Goal: Task Accomplishment & Management: Use online tool/utility

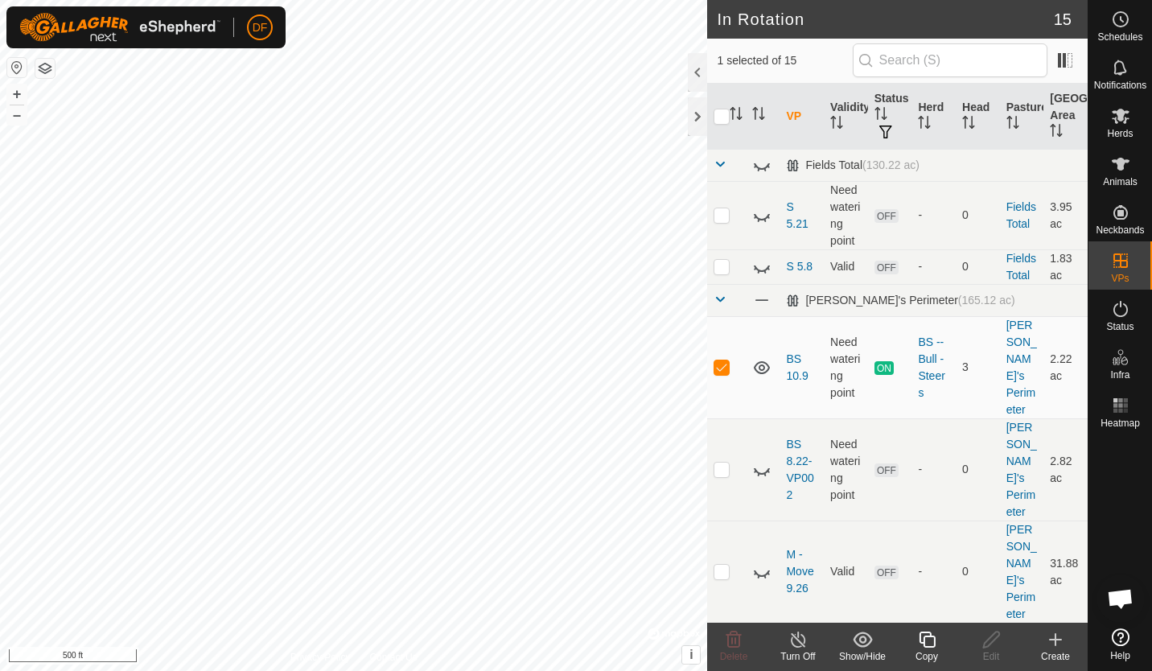
click at [928, 646] on icon at bounding box center [926, 639] width 16 height 16
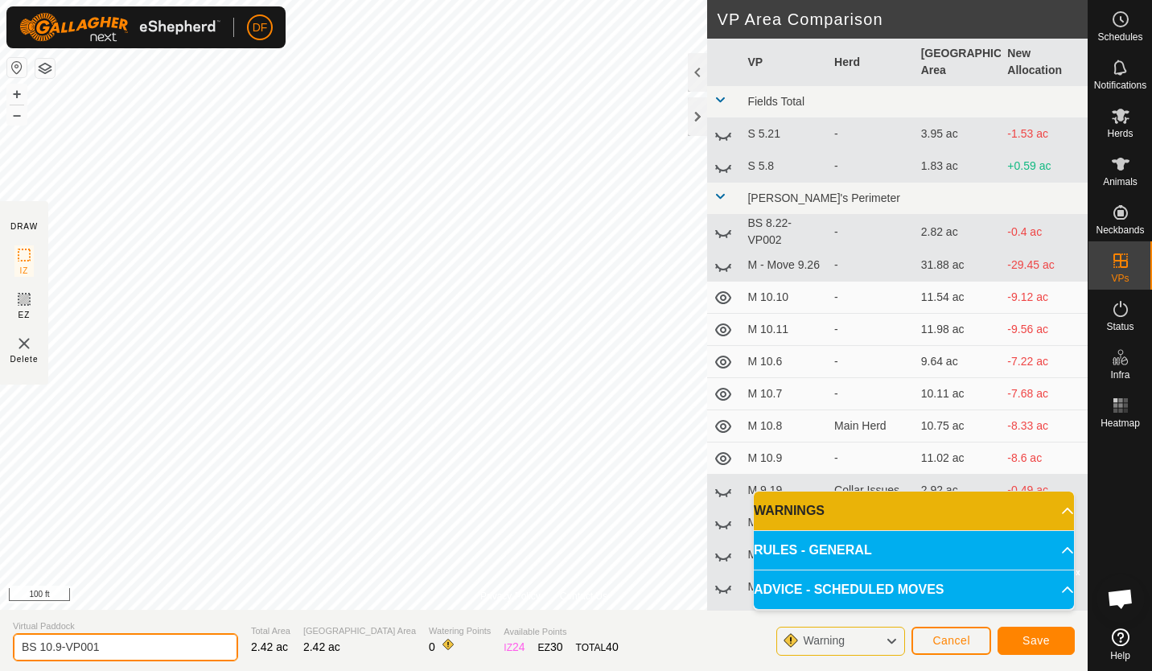
click at [109, 648] on input "BS 10.9-VP001" at bounding box center [125, 647] width 225 height 28
type input "BS 10.11"
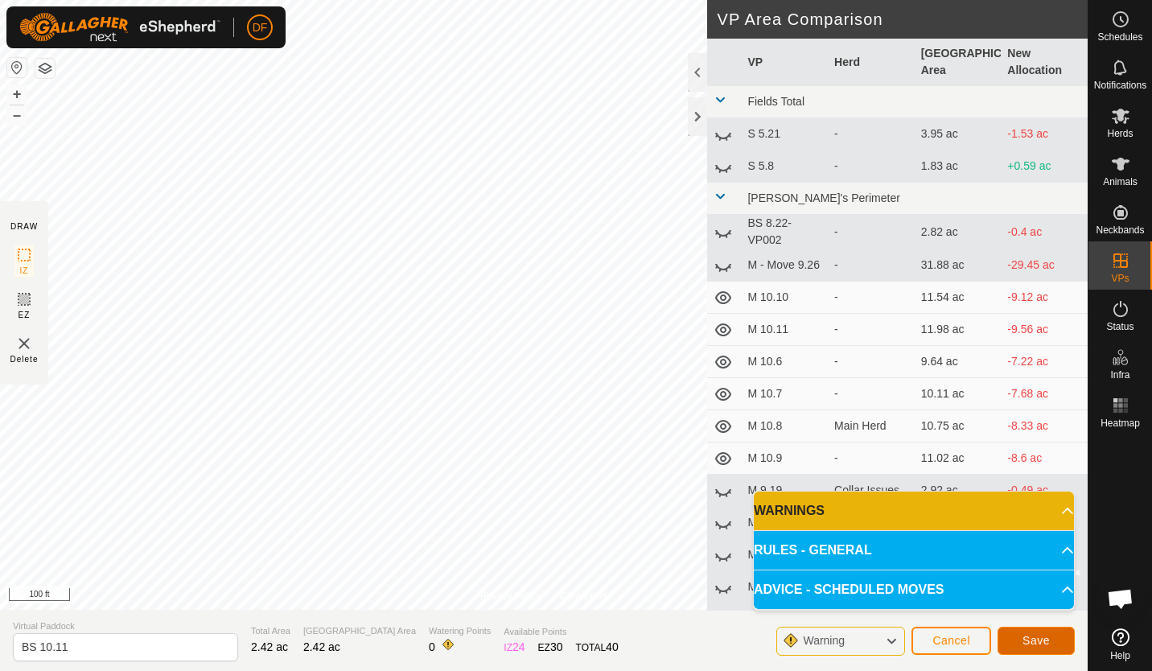
click at [1024, 643] on span "Save" at bounding box center [1035, 640] width 27 height 13
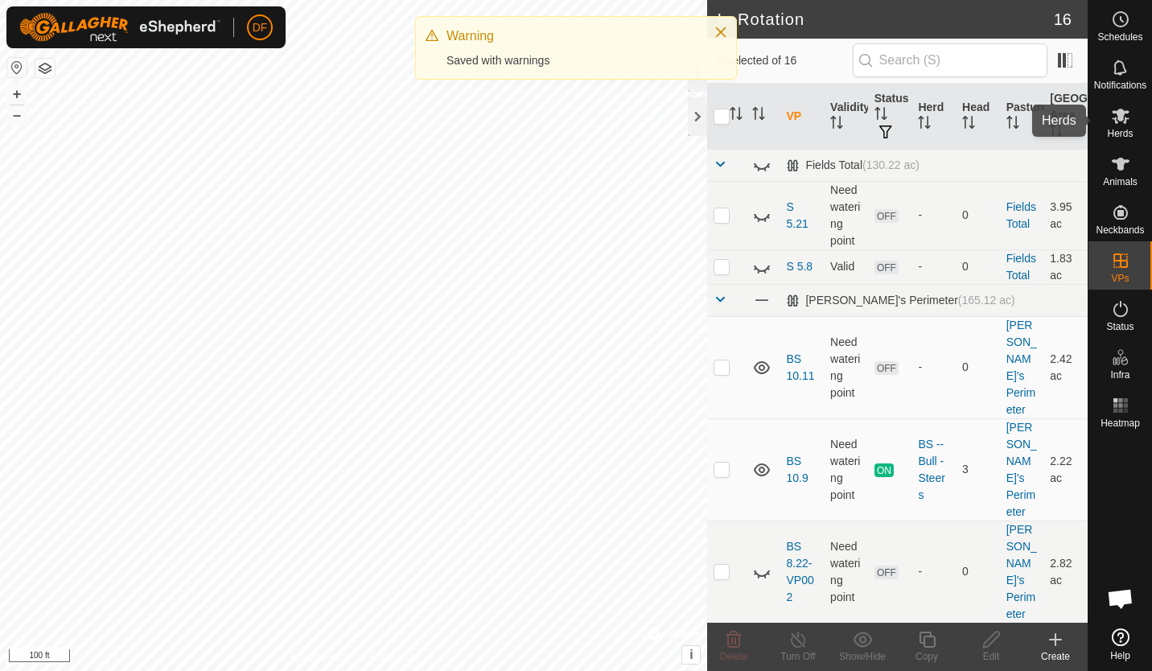
click at [1117, 115] on icon at bounding box center [1120, 116] width 18 height 15
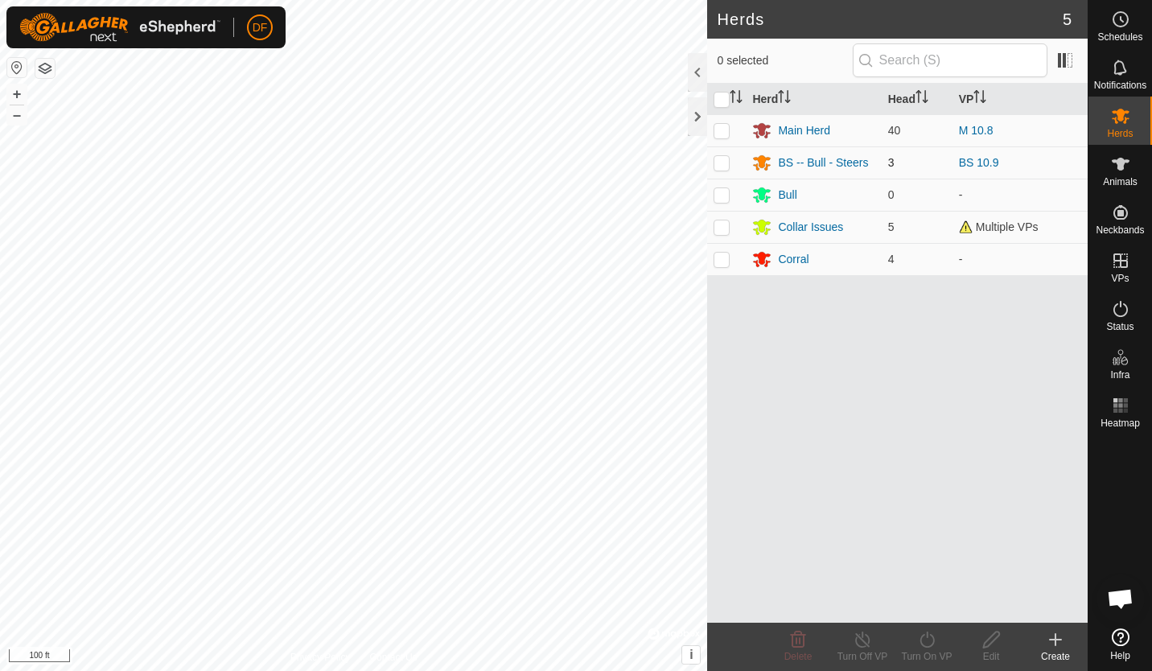
click at [726, 164] on p-checkbox at bounding box center [721, 162] width 16 height 13
checkbox input "true"
click at [926, 638] on icon at bounding box center [927, 639] width 20 height 19
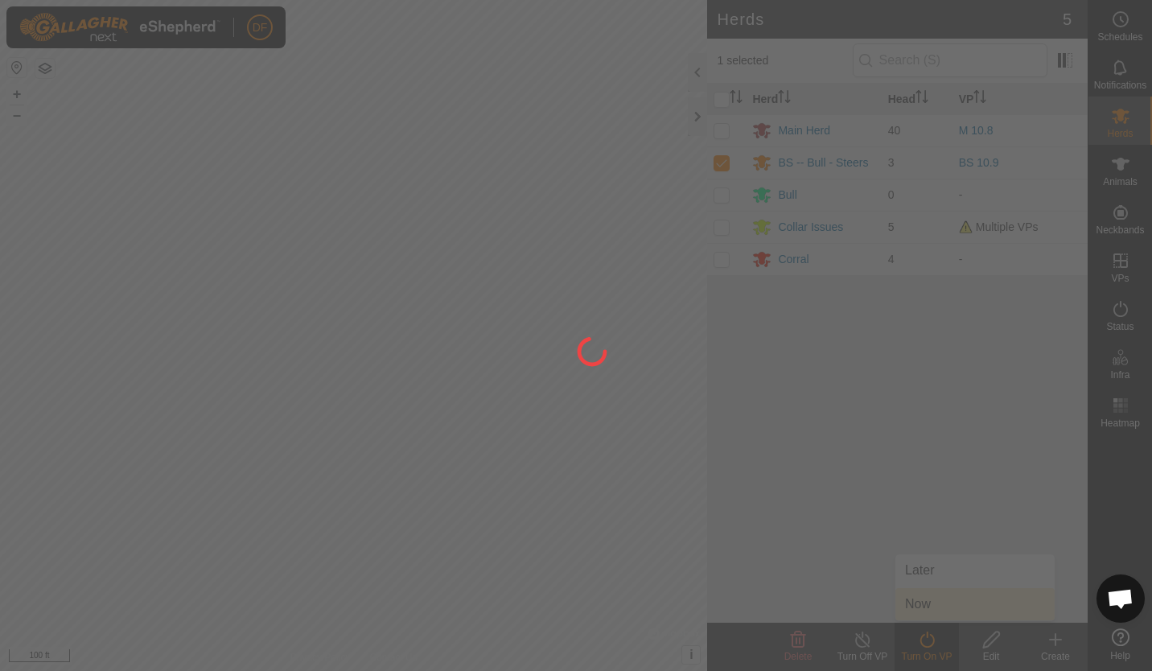
click at [919, 594] on div at bounding box center [576, 335] width 1152 height 671
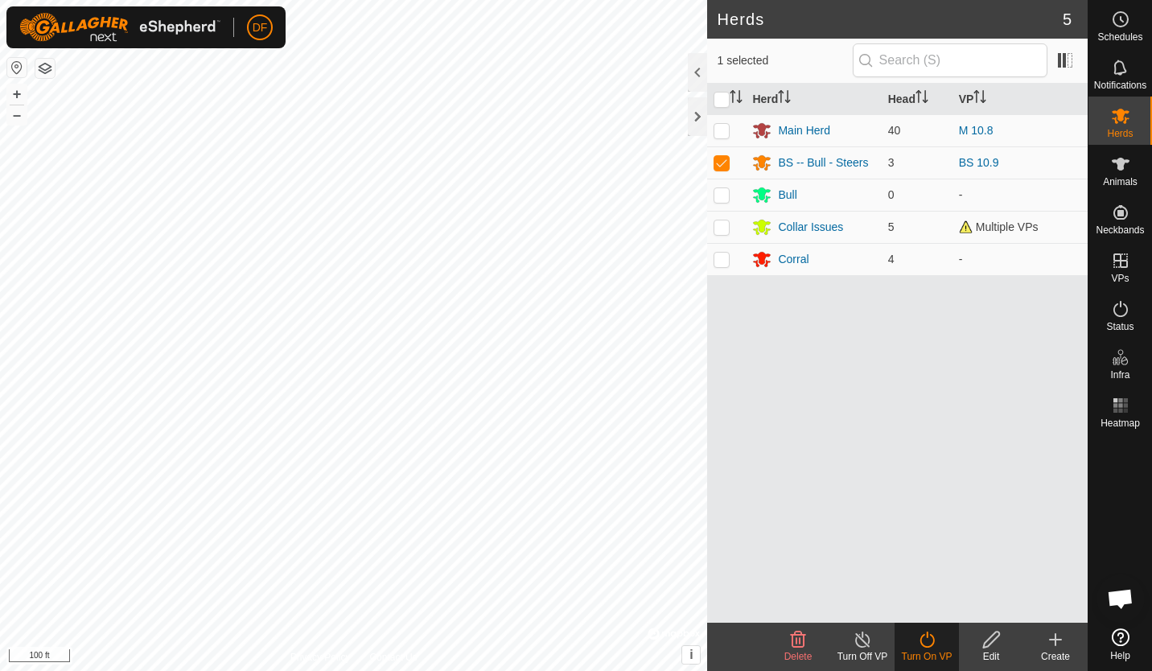
click at [926, 640] on icon at bounding box center [927, 639] width 20 height 19
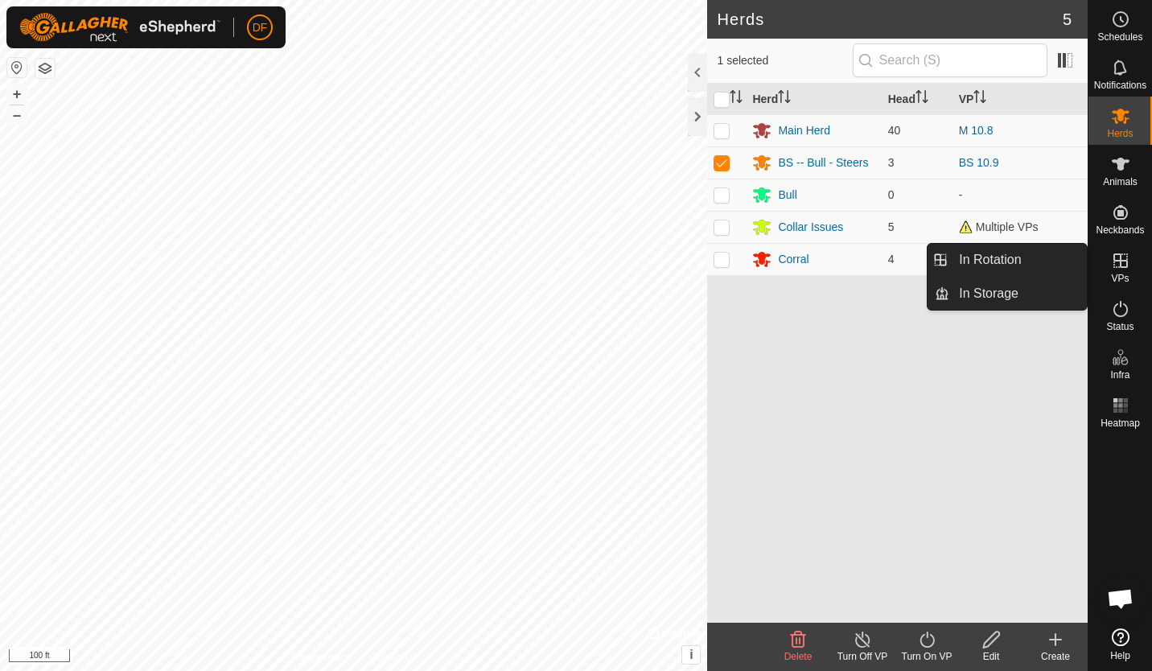
click at [1122, 264] on icon at bounding box center [1120, 260] width 19 height 19
click at [1012, 261] on link "In Rotation" at bounding box center [1018, 260] width 138 height 32
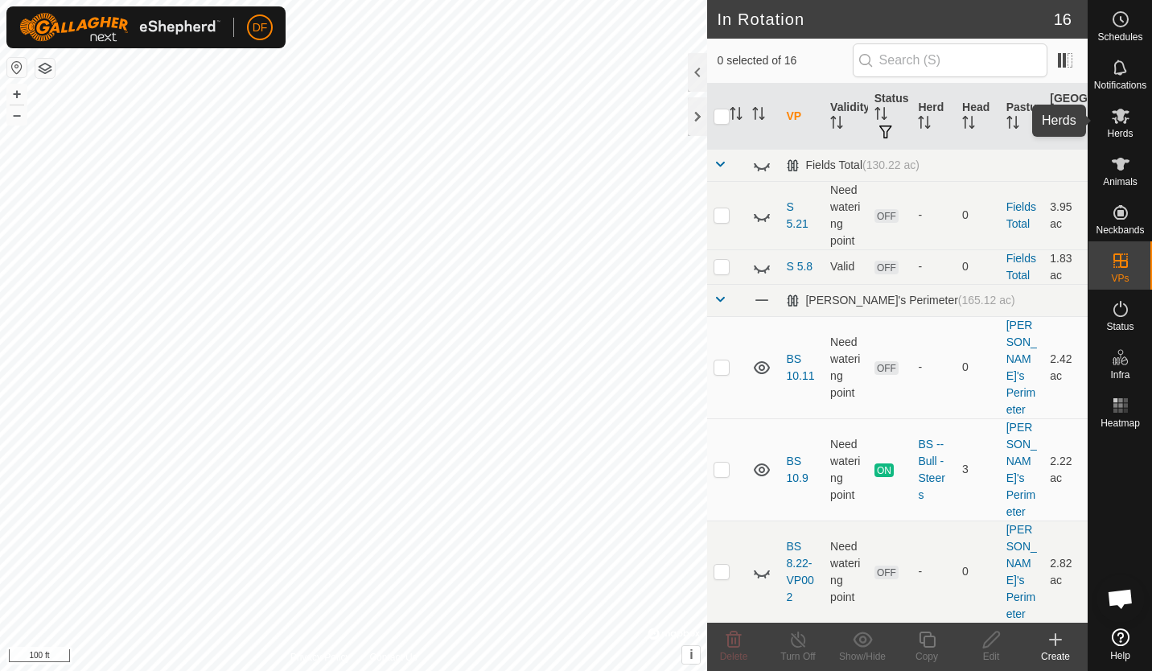
click at [1115, 111] on icon at bounding box center [1120, 116] width 18 height 15
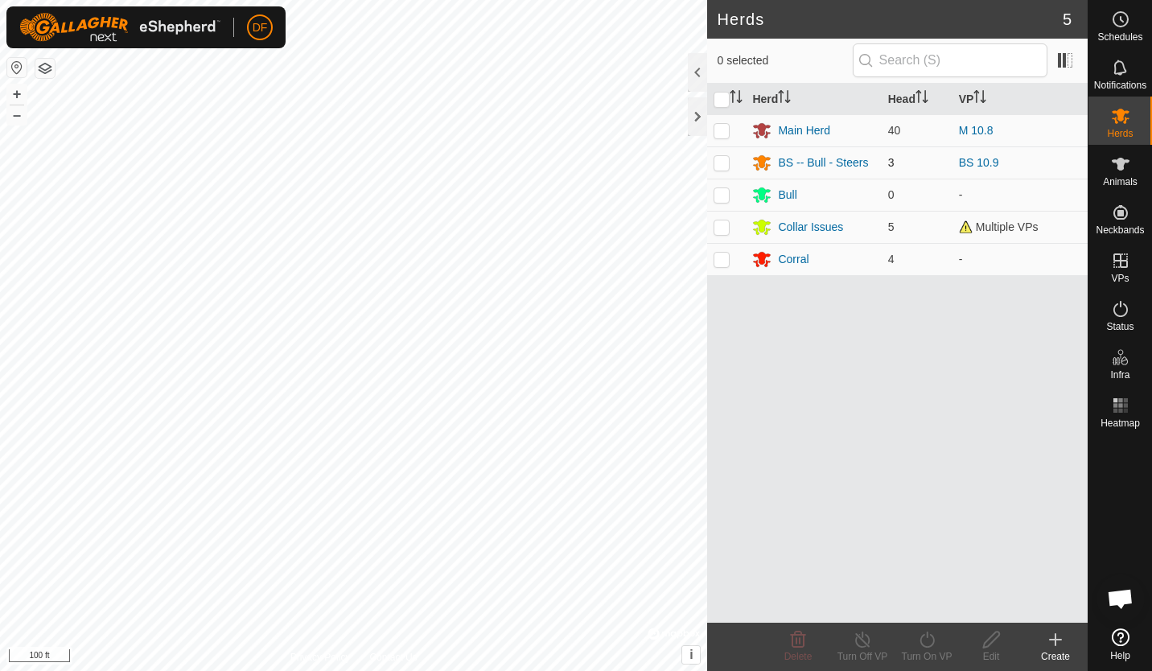
click at [717, 166] on p-checkbox at bounding box center [721, 162] width 16 height 13
checkbox input "true"
click at [925, 642] on icon at bounding box center [927, 639] width 20 height 19
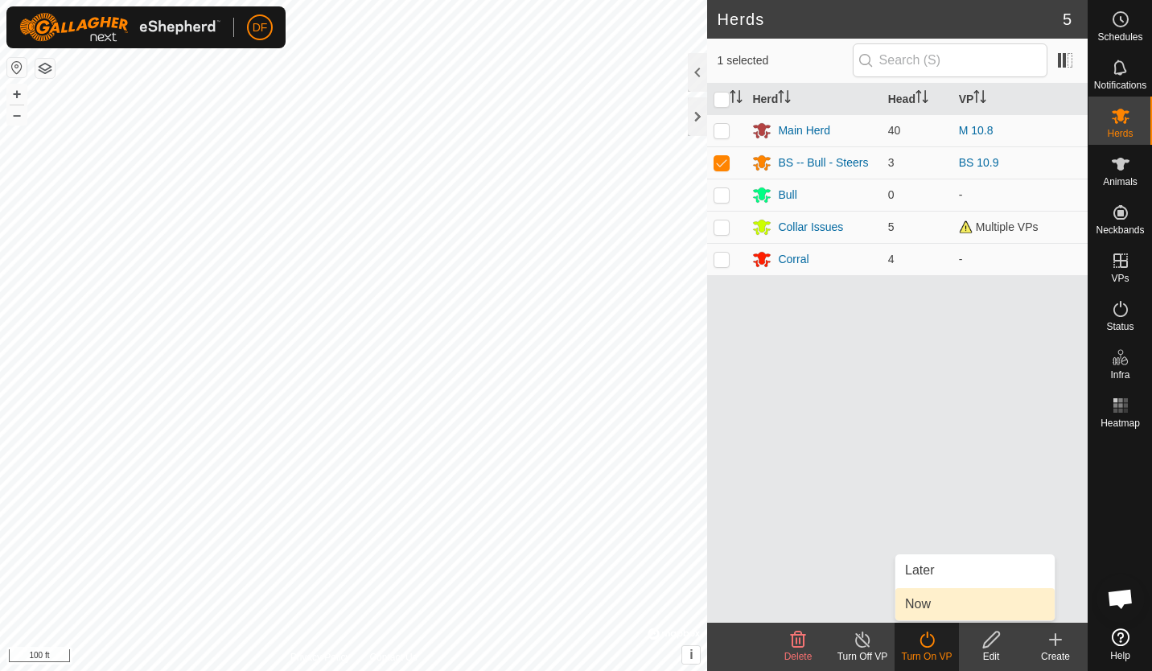
click at [923, 606] on link "Now" at bounding box center [974, 604] width 159 height 32
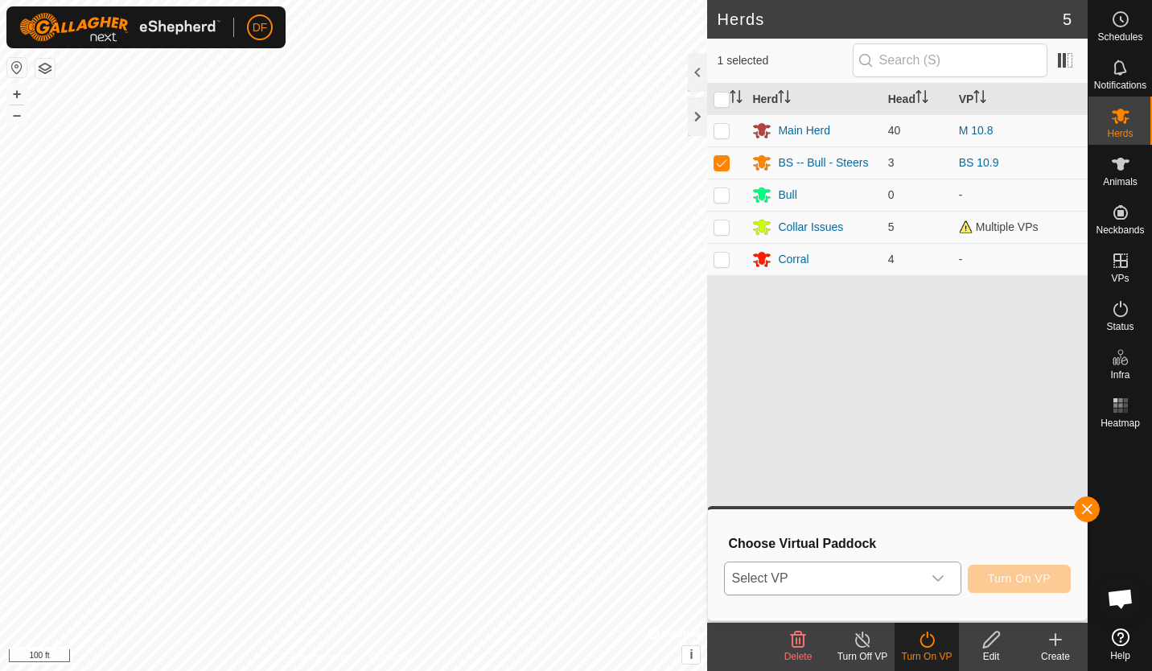
click at [942, 573] on icon "dropdown trigger" at bounding box center [937, 578] width 13 height 13
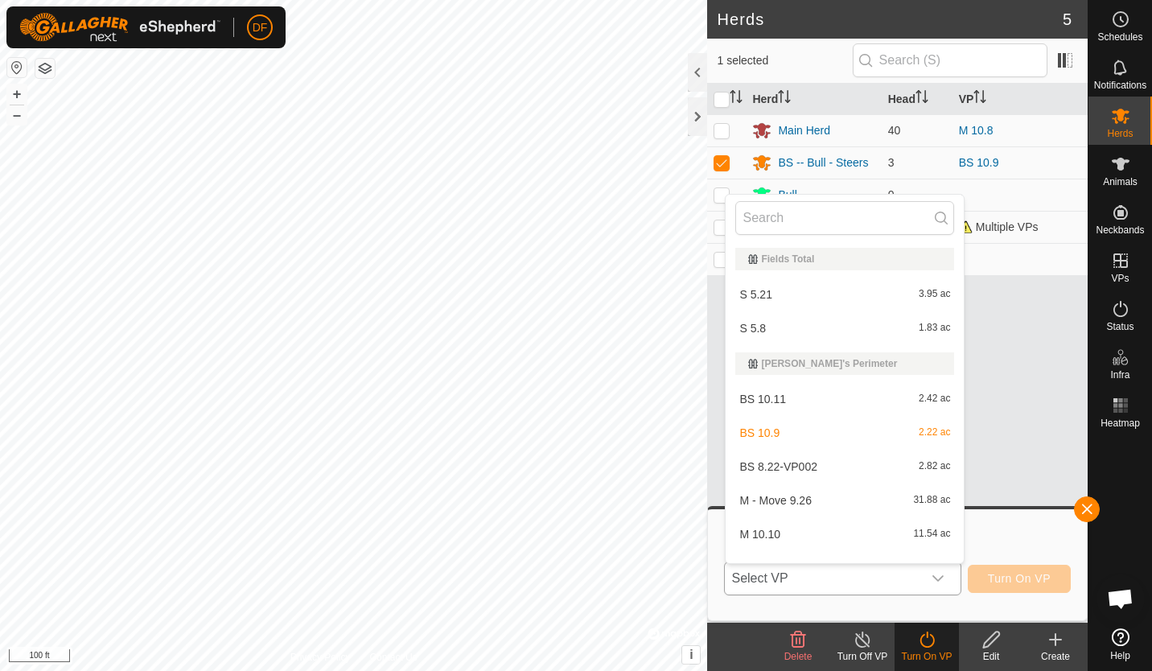
scroll to position [21, 0]
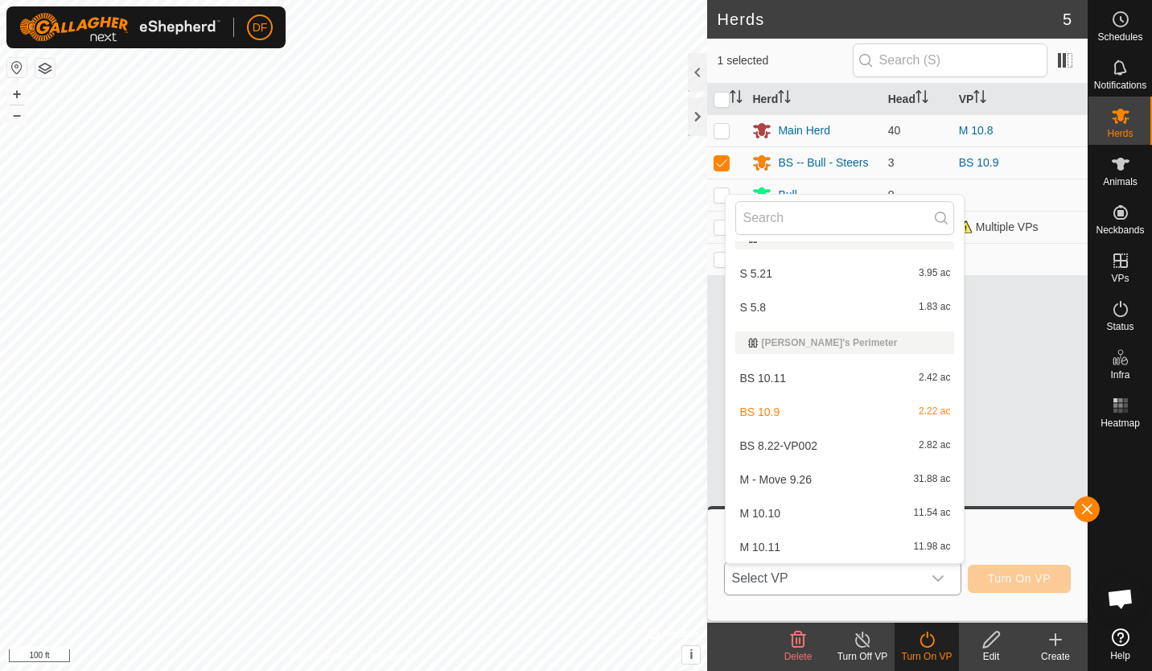
click at [765, 372] on li "BS 10.11 2.42 ac" at bounding box center [844, 378] width 238 height 32
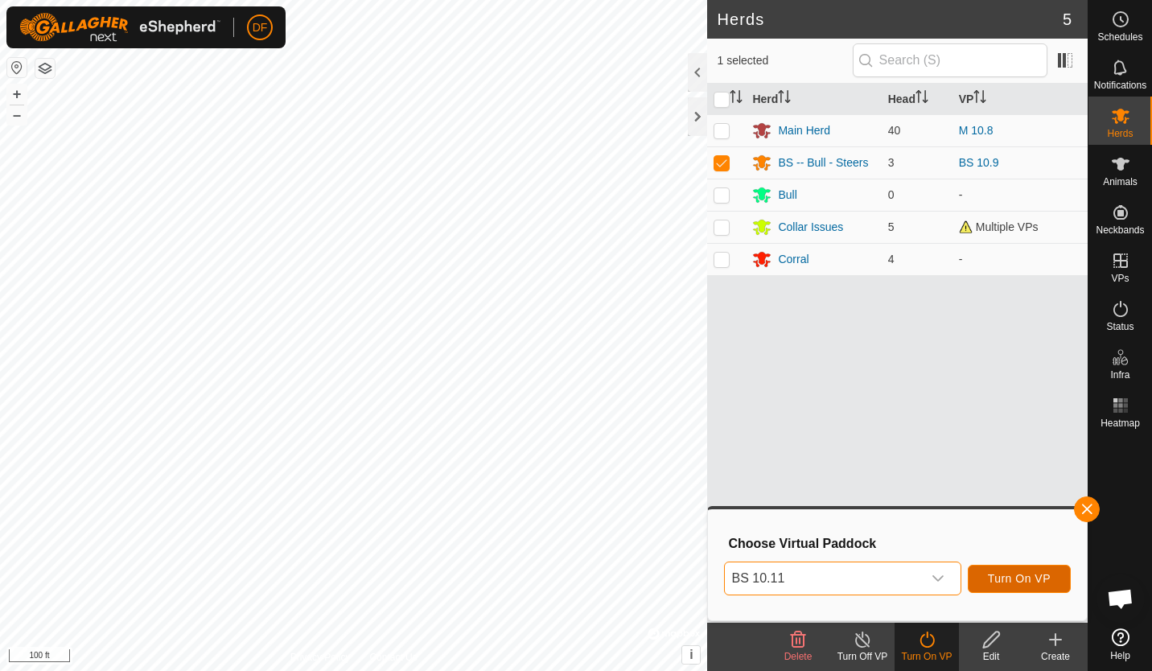
click at [1008, 577] on span "Turn On VP" at bounding box center [1019, 578] width 63 height 13
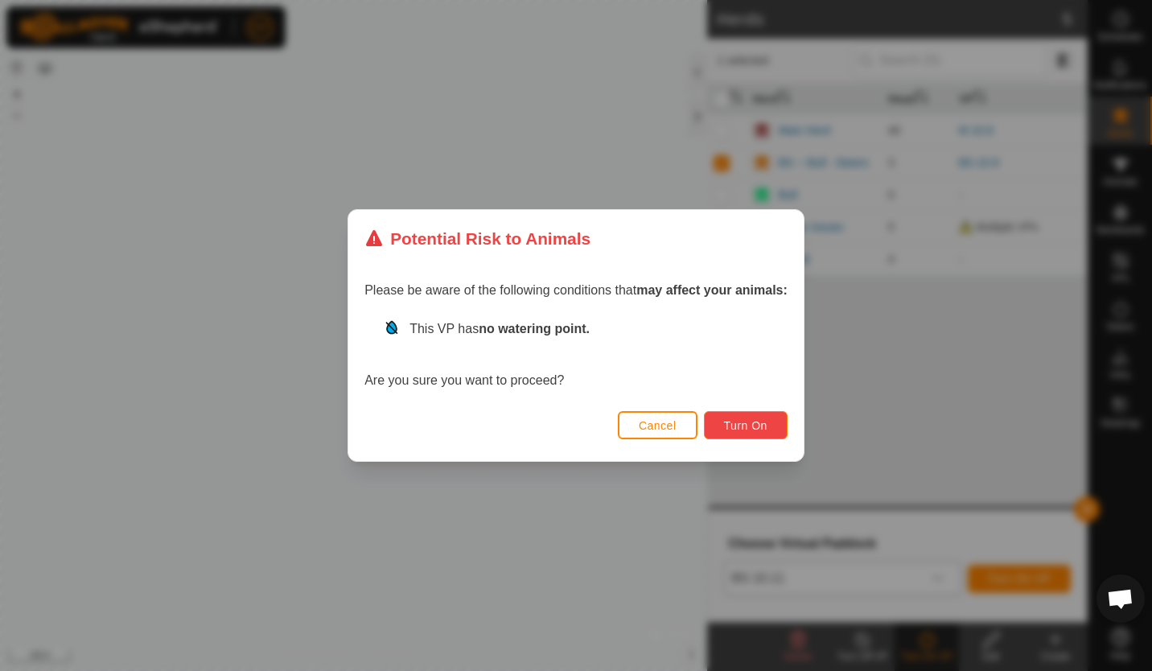
click at [763, 427] on span "Turn On" at bounding box center [745, 425] width 43 height 13
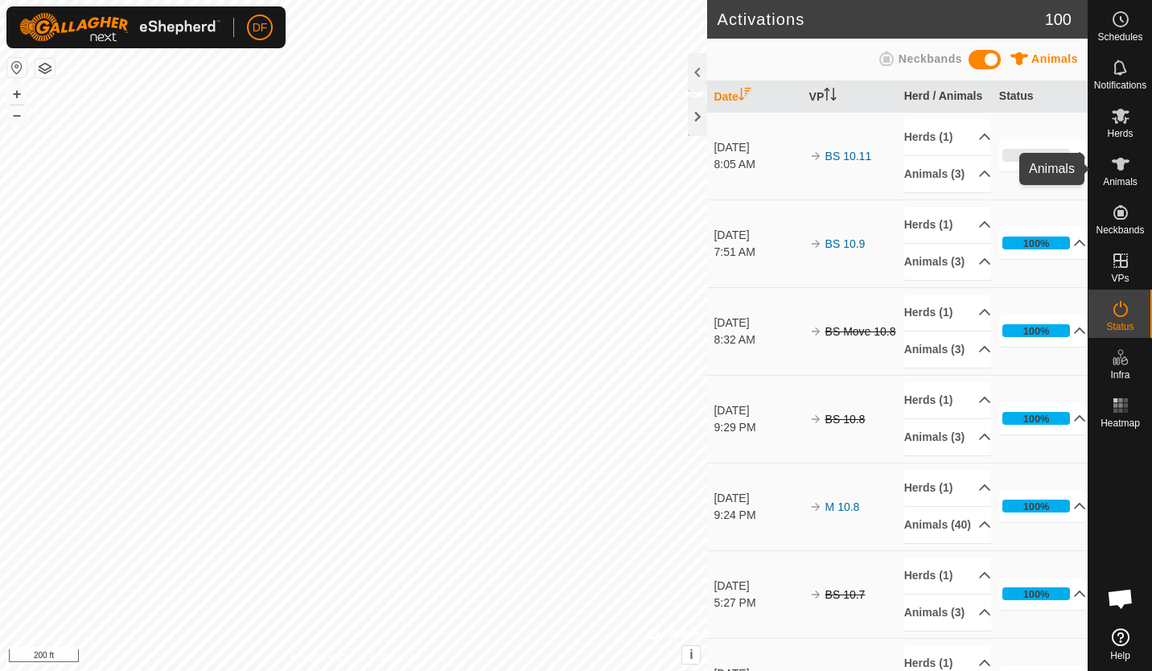
click at [1120, 168] on icon at bounding box center [1120, 164] width 18 height 13
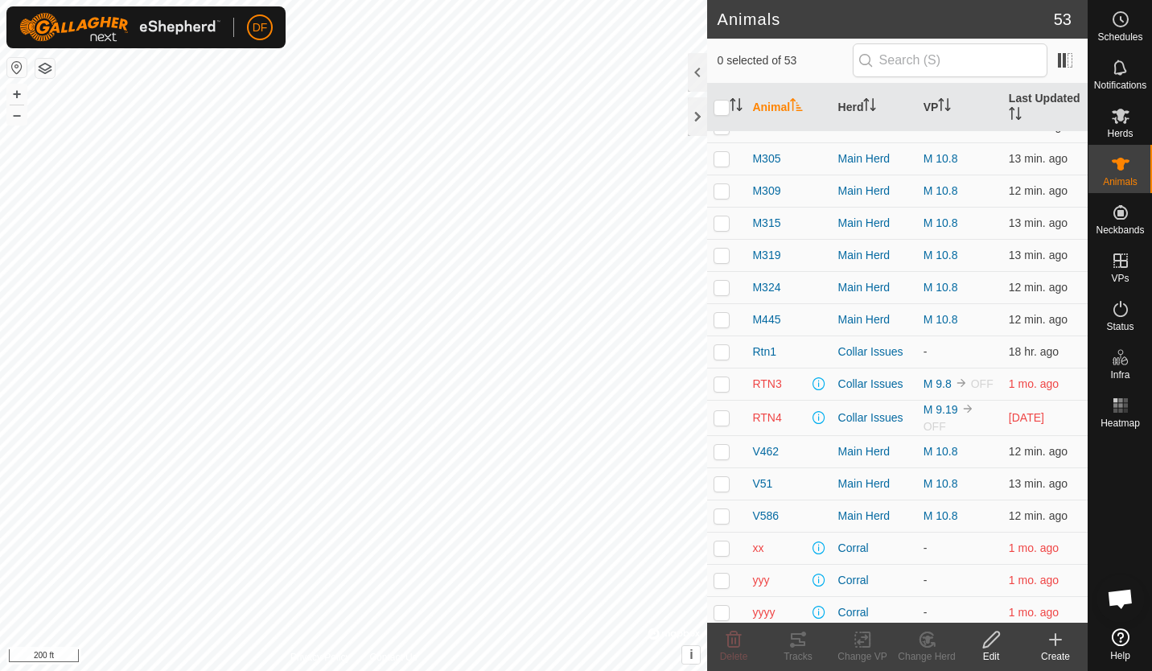
scroll to position [1225, 0]
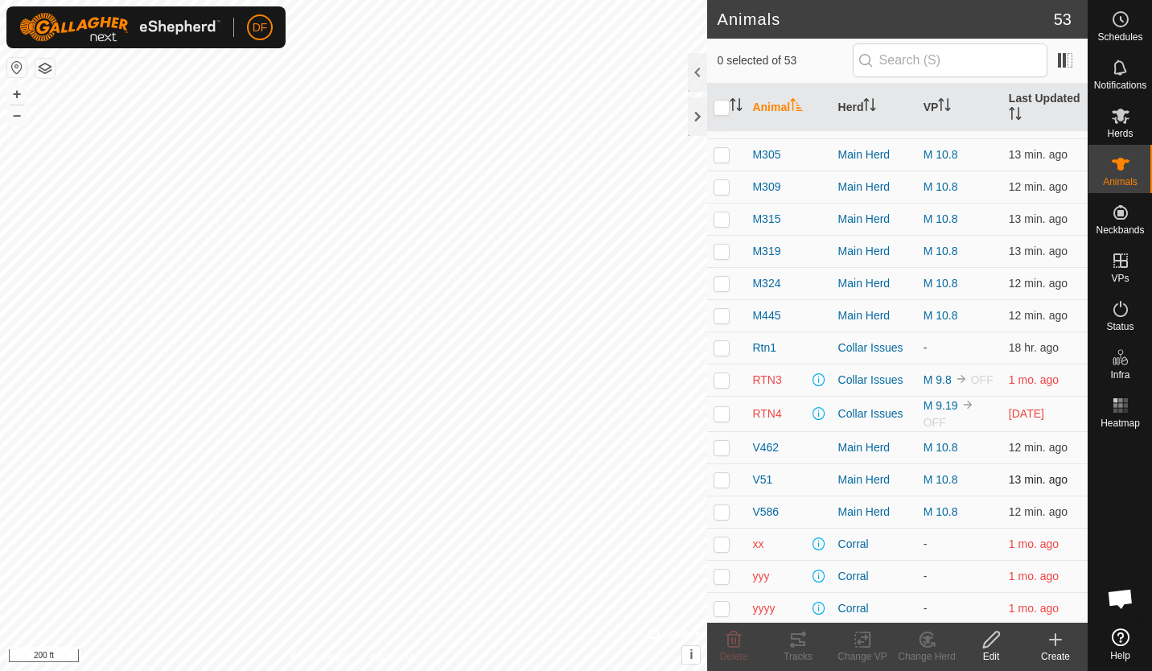
click at [725, 480] on p-checkbox at bounding box center [721, 479] width 16 height 13
checkbox input "true"
